Goal: Find contact information: Find contact information

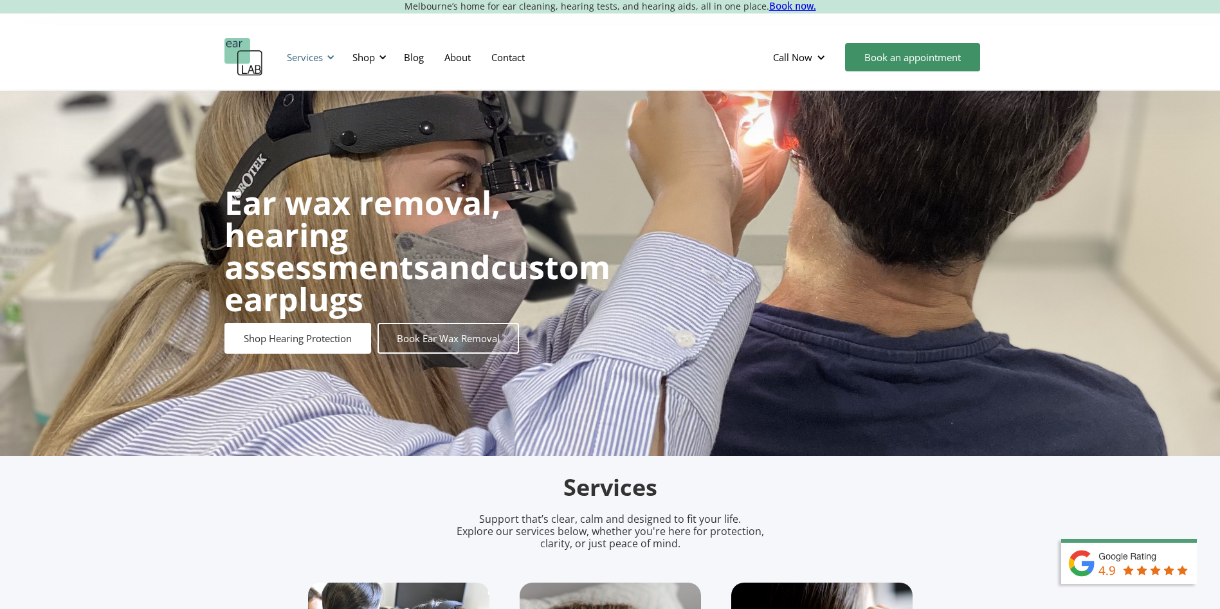
click at [329, 53] on div at bounding box center [330, 57] width 9 height 9
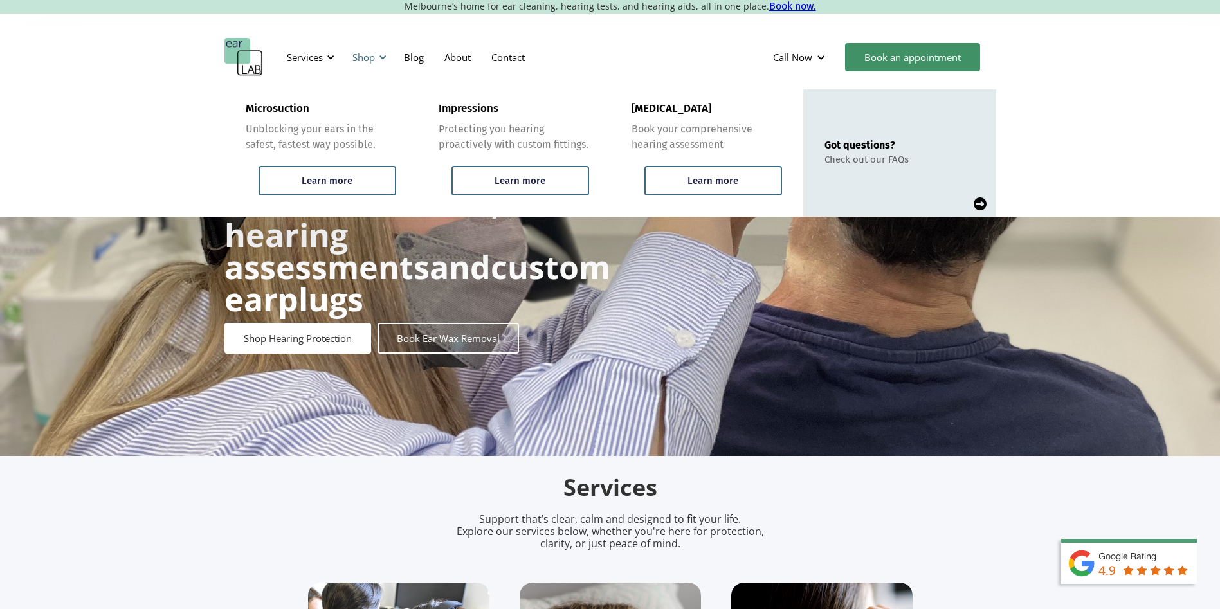
click at [378, 57] on div at bounding box center [382, 57] width 9 height 9
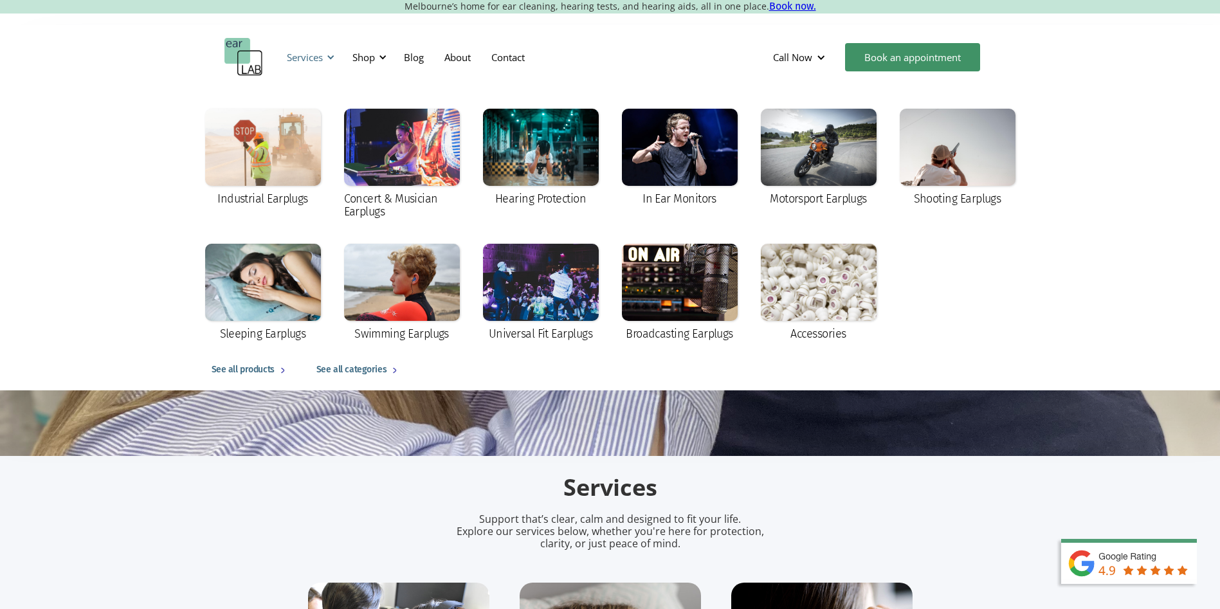
click at [322, 57] on div "Services" at bounding box center [305, 57] width 36 height 13
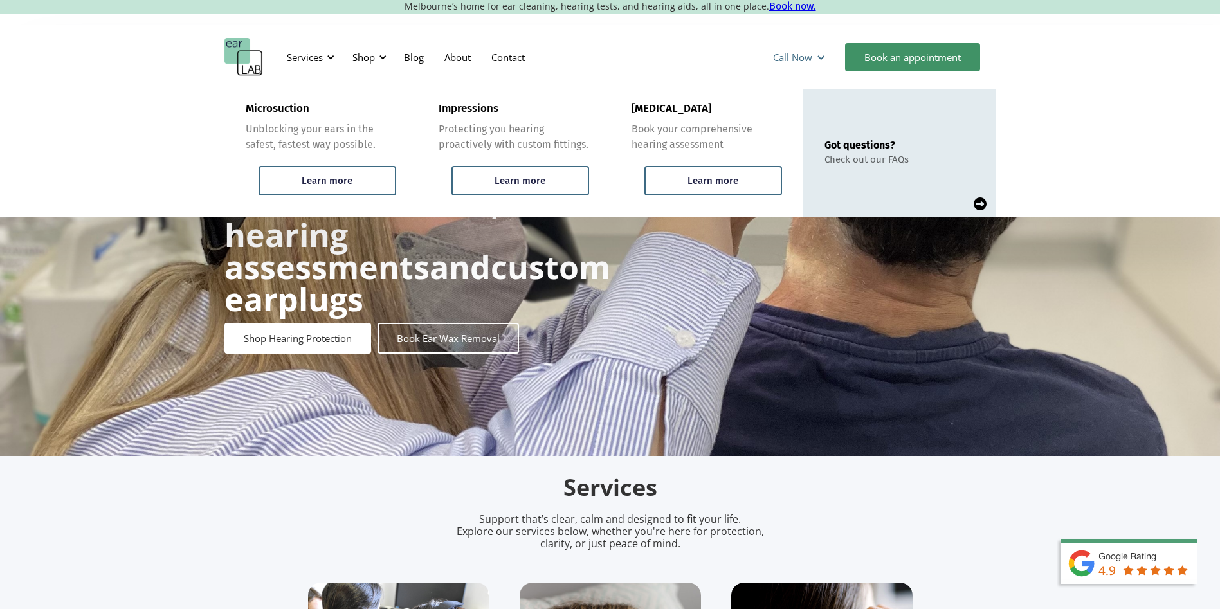
click at [816, 59] on div at bounding box center [821, 58] width 10 height 10
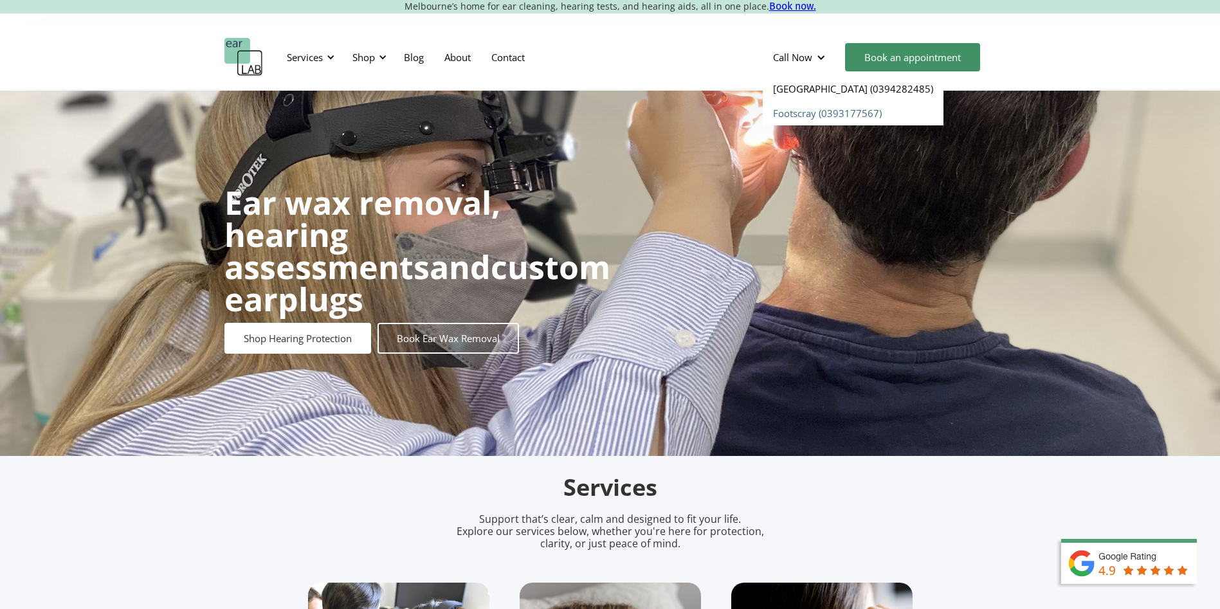
click at [826, 114] on link "Footscray (0393177567)" at bounding box center [853, 113] width 181 height 24
click at [831, 113] on link "Footscray (0393177567)" at bounding box center [853, 113] width 181 height 24
click at [496, 59] on link "Contact" at bounding box center [508, 57] width 54 height 37
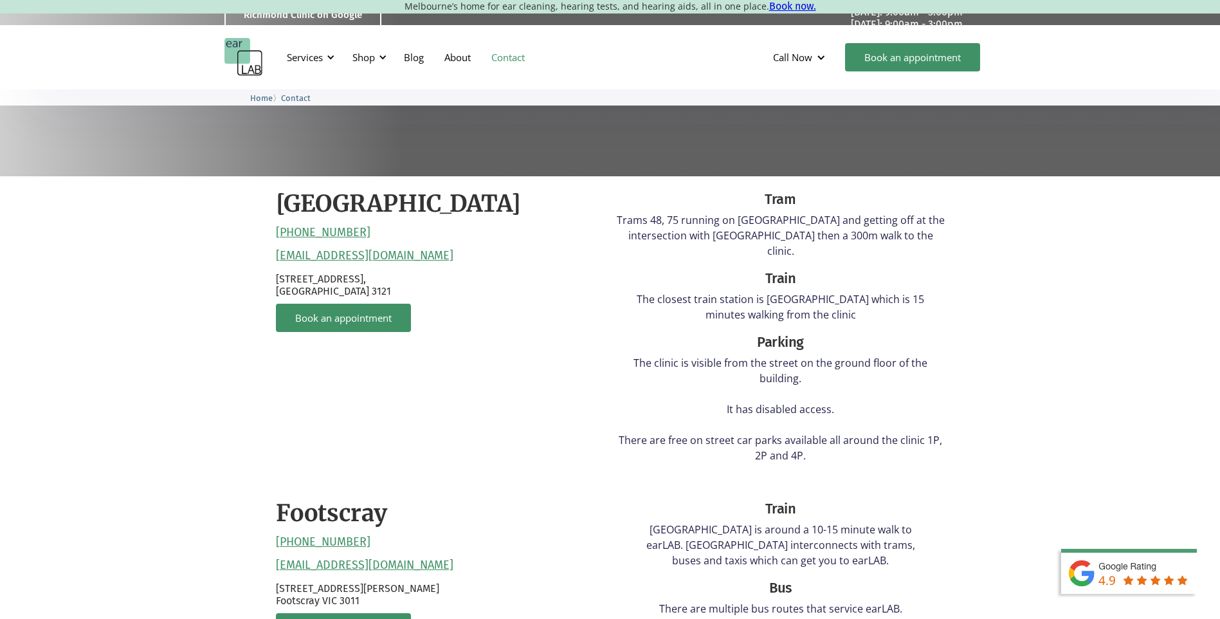
scroll to position [450, 0]
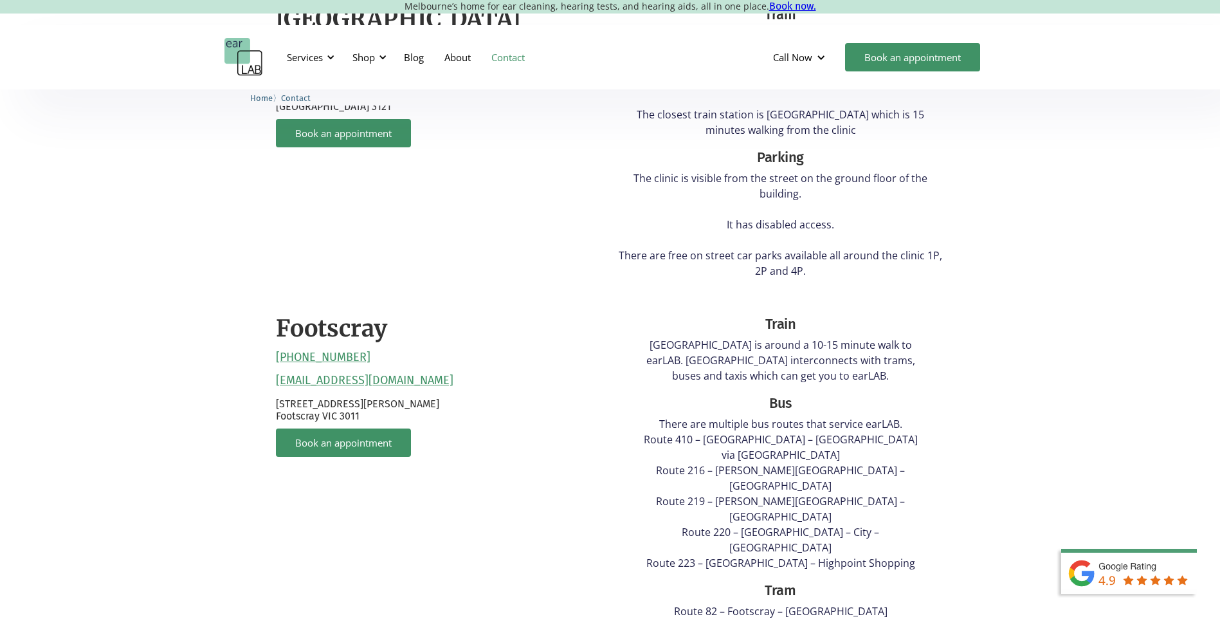
click at [524, 360] on div "Footscray [PHONE_NUMBER] [EMAIL_ADDRESS][DOMAIN_NAME] [STREET_ADDRESS][PERSON_N…" at bounding box center [440, 581] width 328 height 561
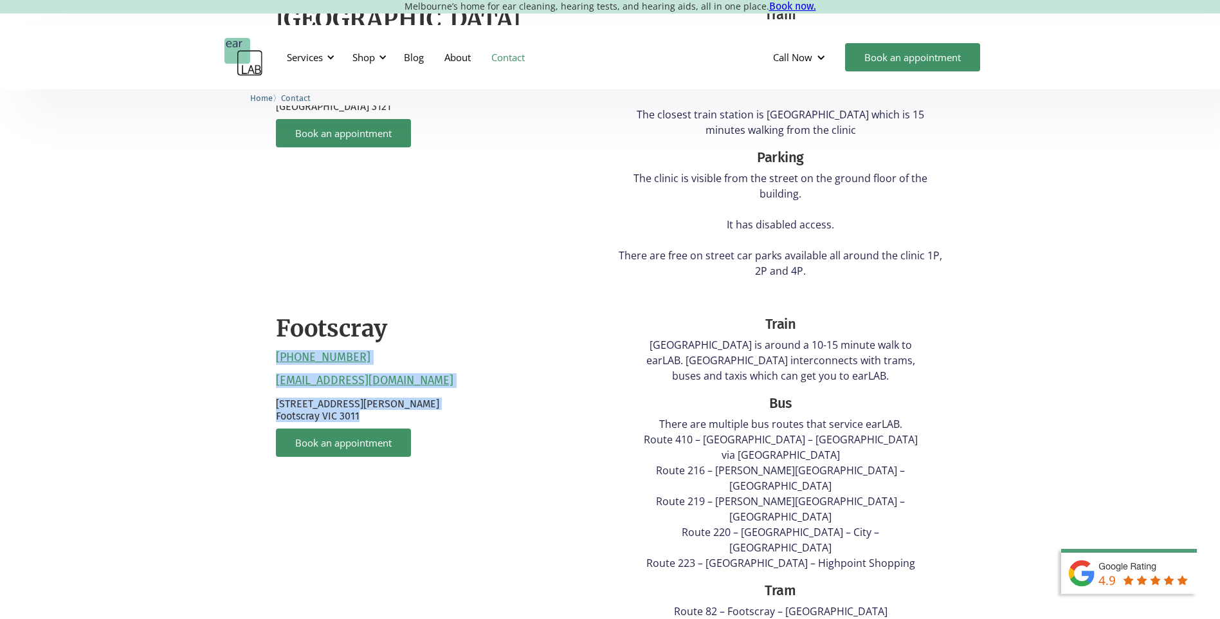
drag, startPoint x: 261, startPoint y: 338, endPoint x: 403, endPoint y: 402, distance: 156.0
click at [403, 402] on div "[GEOGRAPHIC_DATA] [PHONE_NUMBER] [EMAIL_ADDRESS][DOMAIN_NAME] [STREET_ADDRESS] …" at bounding box center [610, 440] width 1220 height 896
copy div "[PHONE_NUMBER] [EMAIL_ADDRESS][DOMAIN_NAME] [STREET_ADDRESS][PERSON_NAME]"
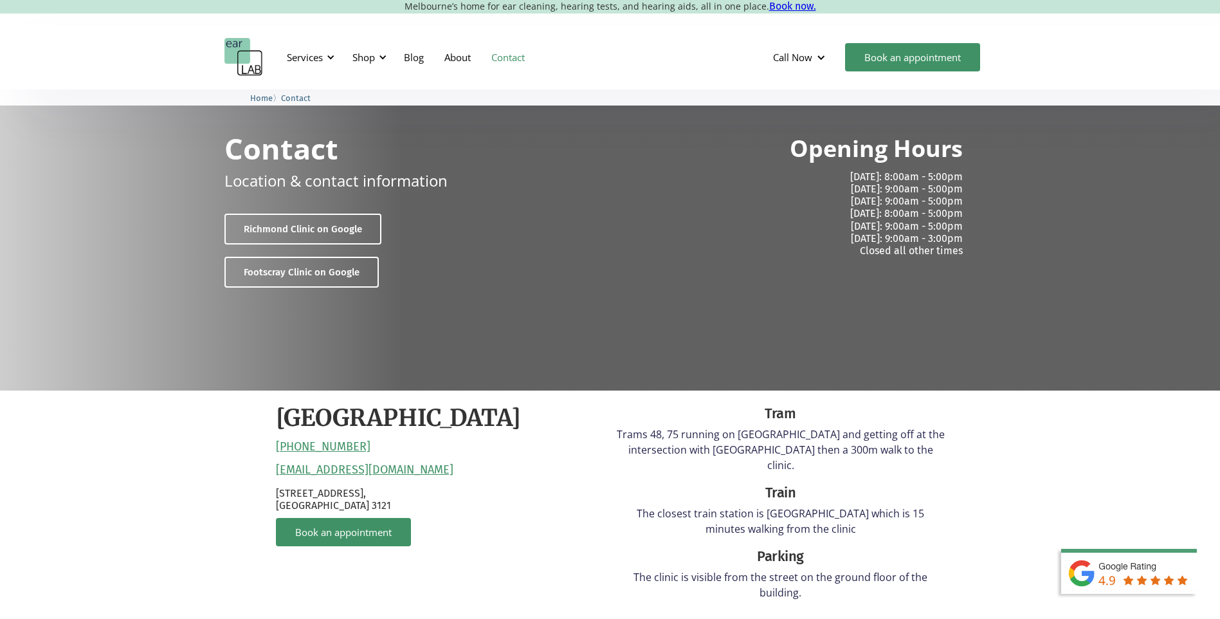
scroll to position [0, 0]
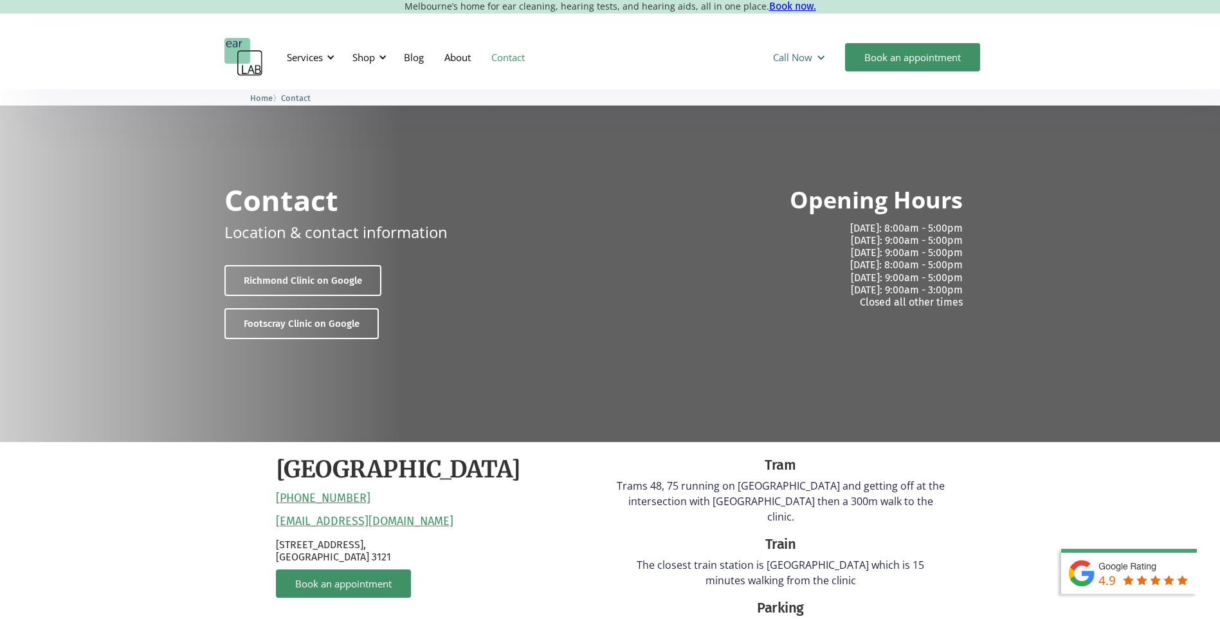
click at [814, 51] on div "Call Now" at bounding box center [801, 57] width 76 height 39
